Goal: Task Accomplishment & Management: Manage account settings

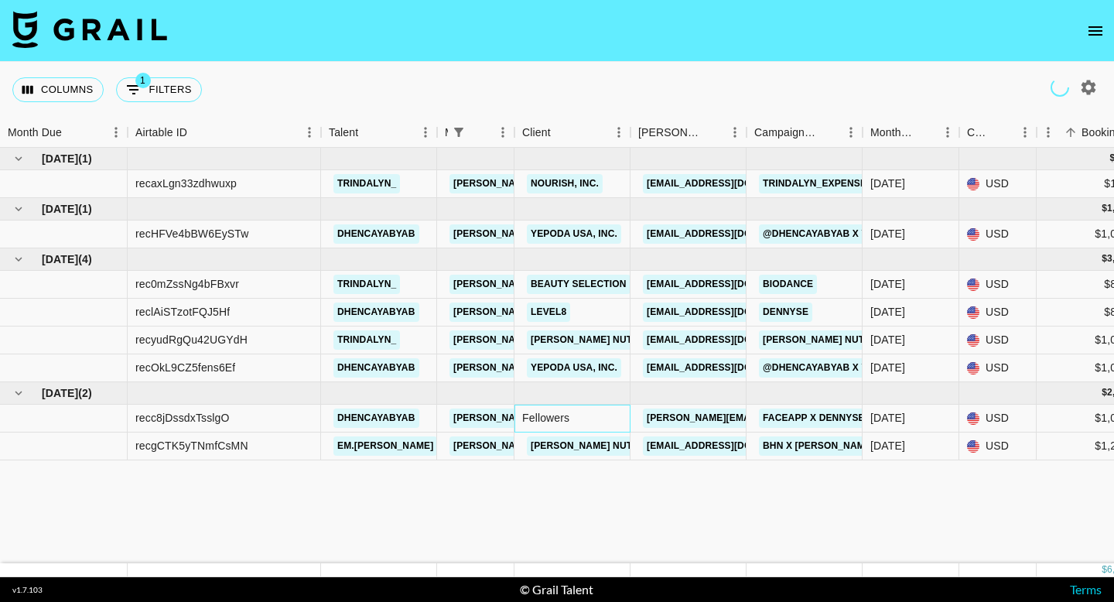
click at [576, 419] on div "Fellowers" at bounding box center [572, 419] width 116 height 28
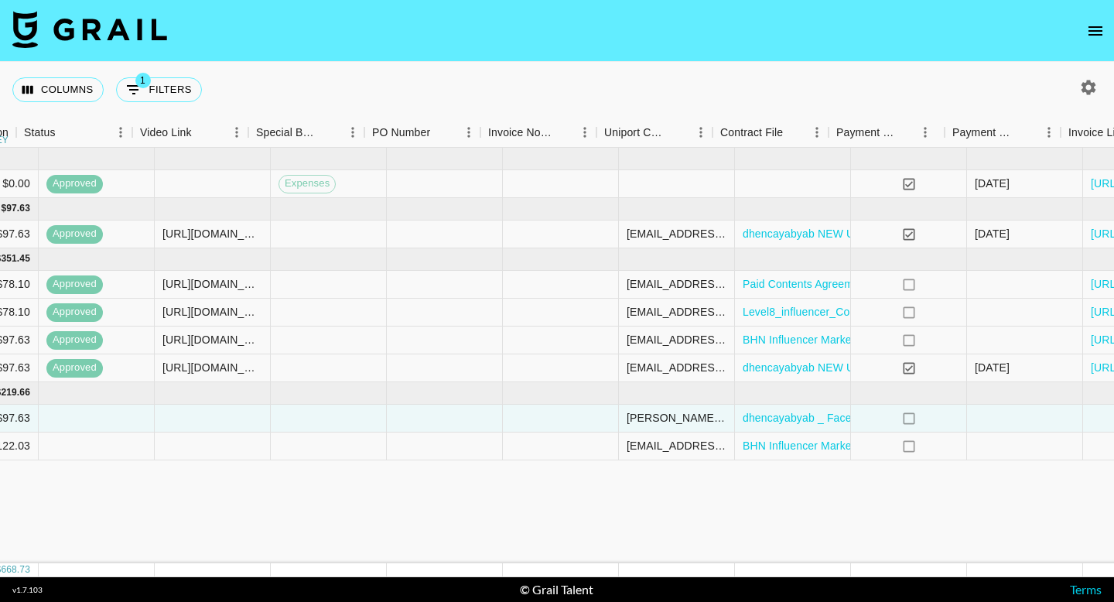
scroll to position [0, 1331]
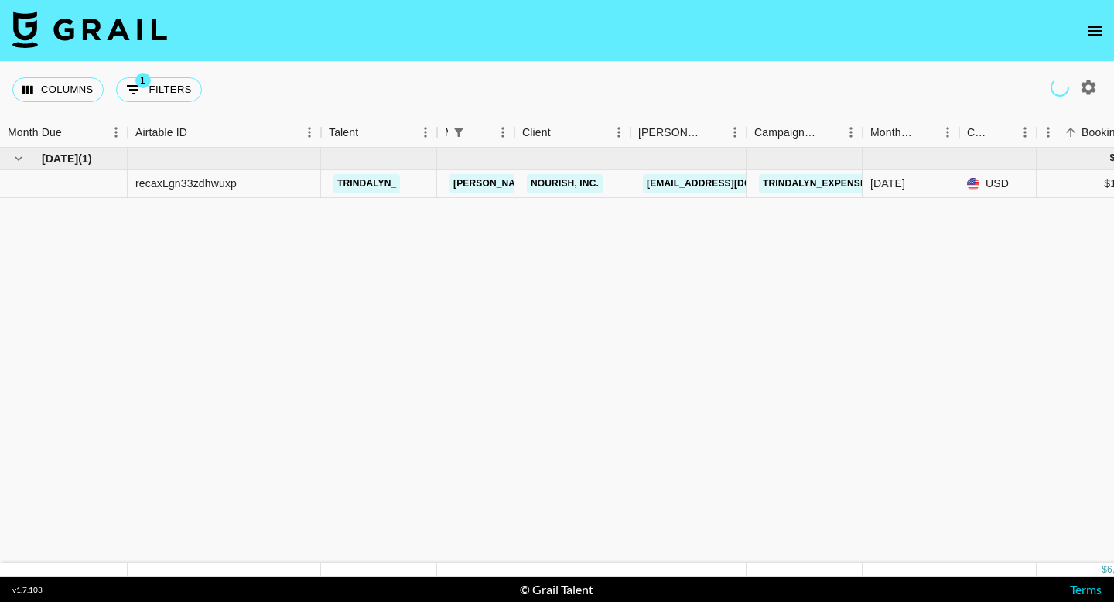
click at [1092, 29] on icon "open drawer" at bounding box center [1095, 31] width 19 height 19
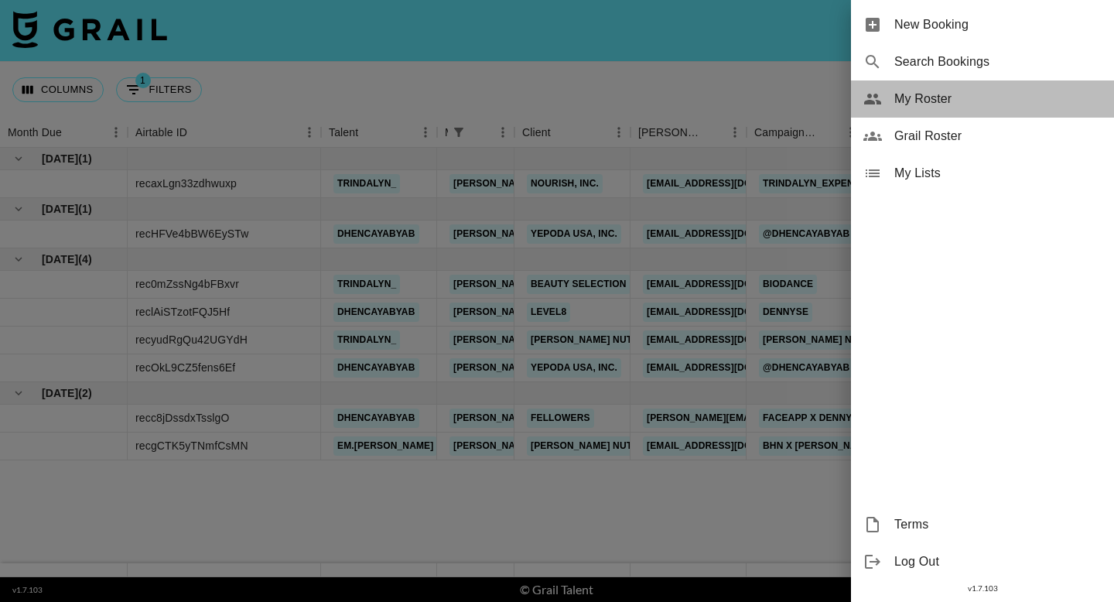
click at [932, 106] on span "My Roster" at bounding box center [997, 99] width 207 height 19
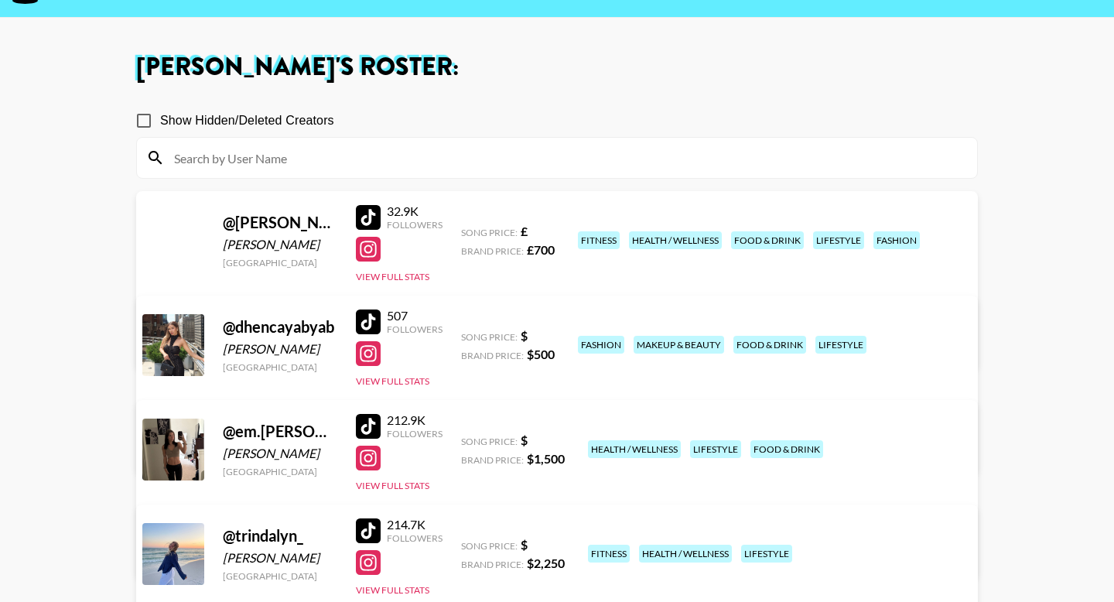
scroll to position [73, 0]
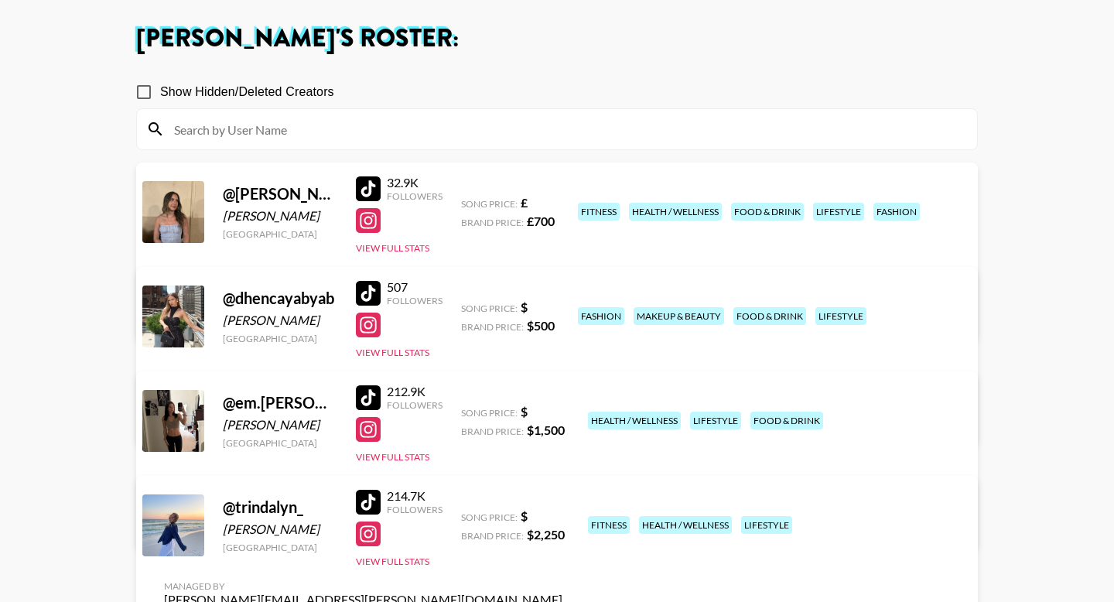
click at [166, 421] on div at bounding box center [173, 421] width 62 height 62
click at [382, 455] on button "View Full Stats" at bounding box center [392, 457] width 73 height 12
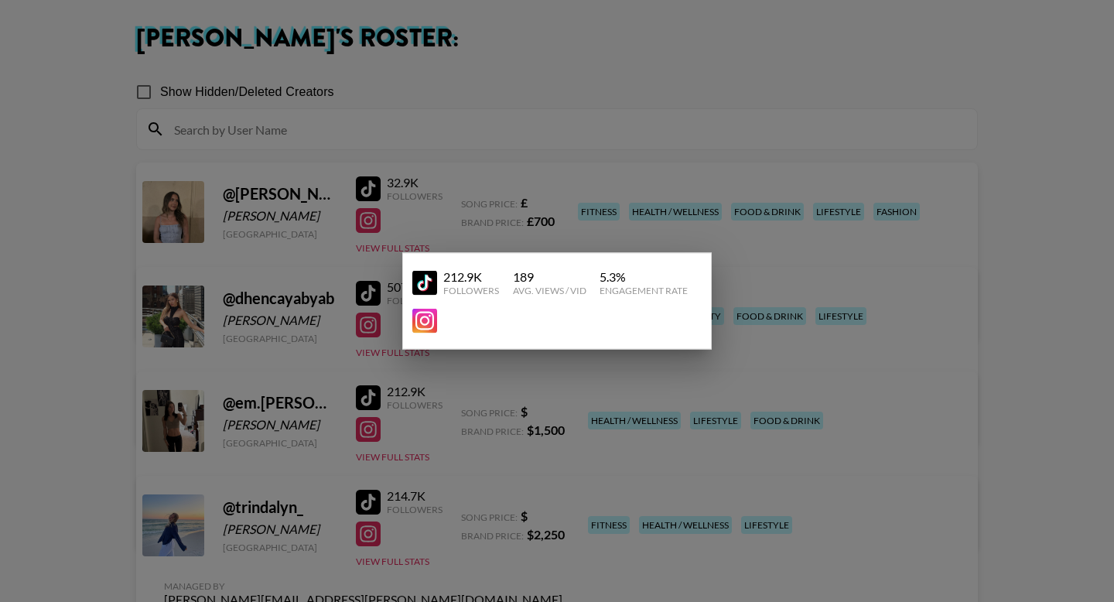
click at [820, 461] on div at bounding box center [557, 301] width 1114 height 602
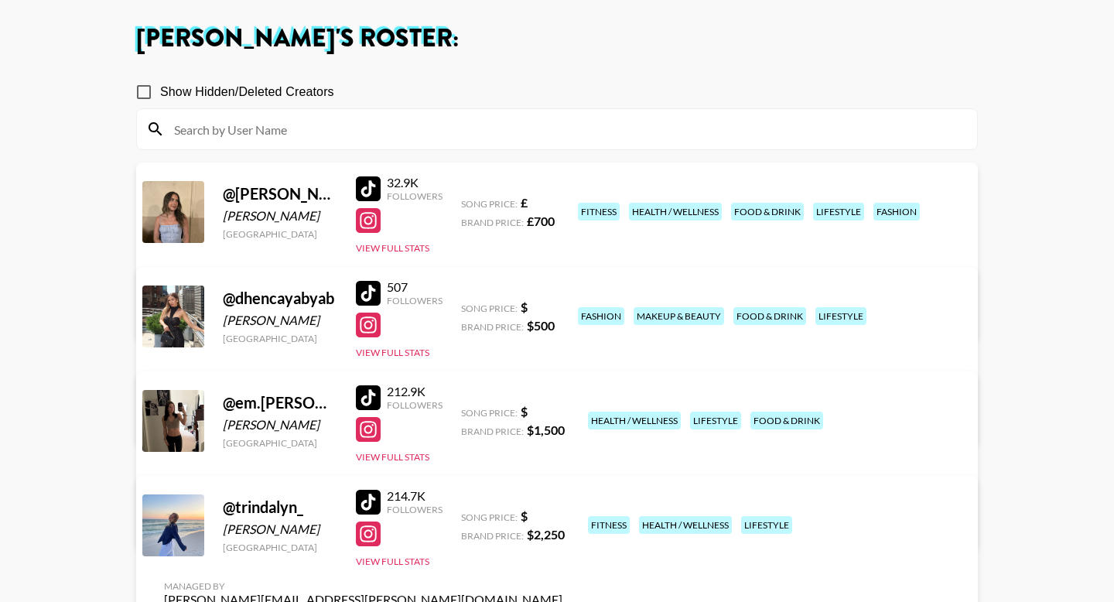
click at [575, 463] on div "Managed By gina.bellitti@grail-talent.com View/Edit Details" at bounding box center [363, 503] width 423 height 80
click at [562, 515] on link "View/Edit Details" at bounding box center [363, 522] width 398 height 15
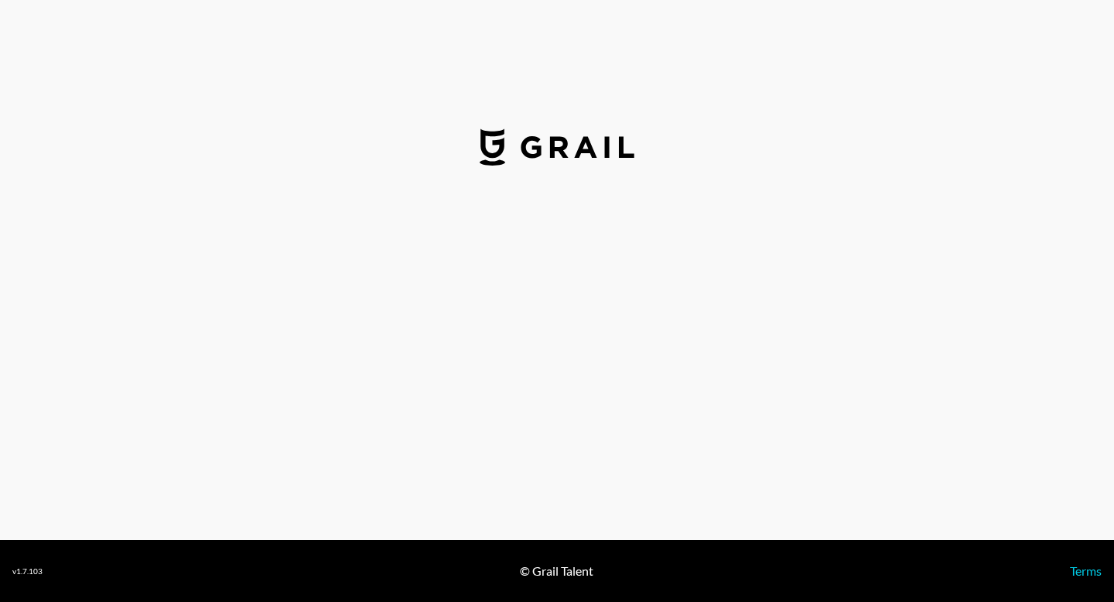
select select "USD"
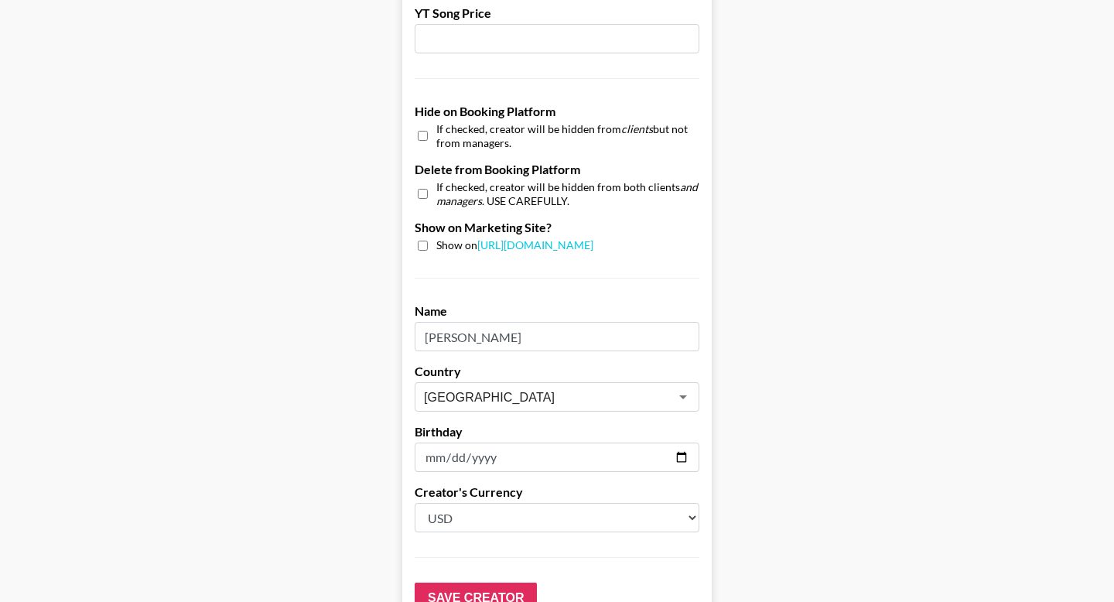
scroll to position [1497, 0]
